Goal: Find specific fact

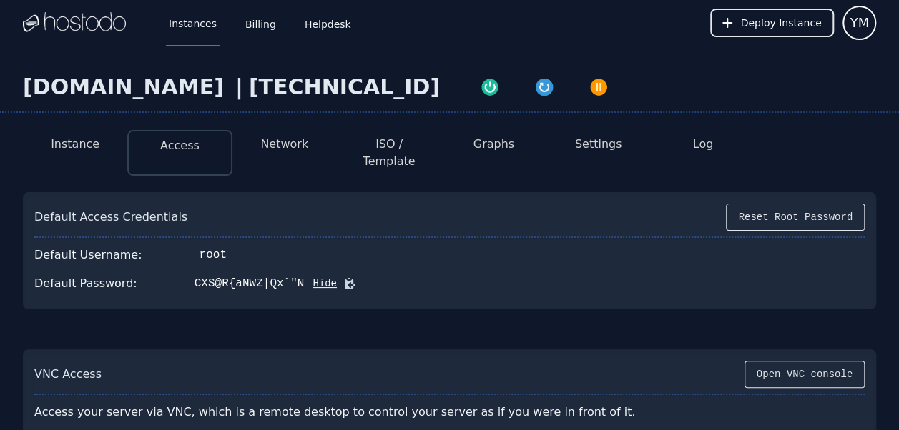
click at [17, 91] on div "[DOMAIN_NAME] | [TECHNICAL_ID]" at bounding box center [449, 93] width 899 height 39
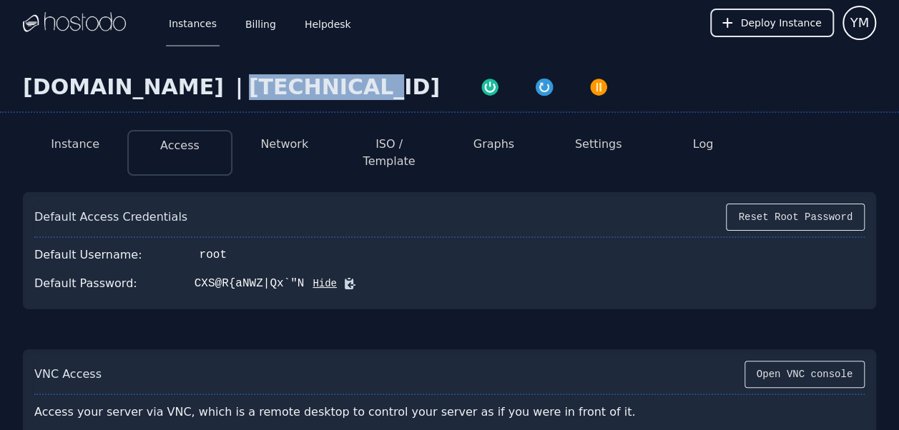
drag, startPoint x: 353, startPoint y: 84, endPoint x: 242, endPoint y: 96, distance: 111.4
click at [249, 96] on div "[TECHNICAL_ID]" at bounding box center [344, 87] width 191 height 26
copy div "[TECHNICAL_ID]"
click at [278, 149] on button "Network" at bounding box center [284, 144] width 48 height 17
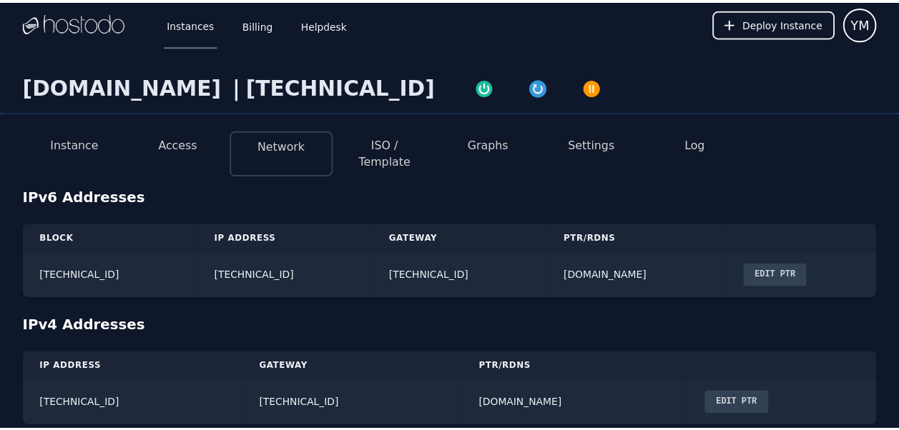
scroll to position [11, 0]
